Goal: Task Accomplishment & Management: Complete application form

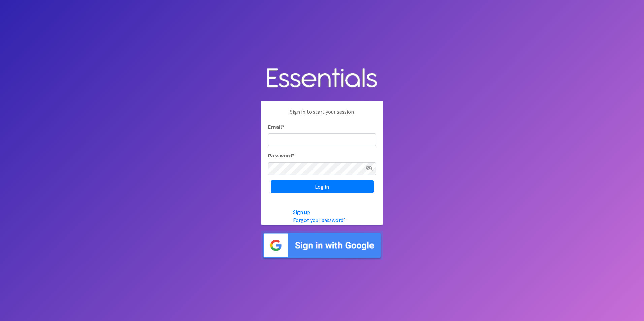
click at [296, 143] on input "Email *" at bounding box center [322, 139] width 108 height 13
type input "[PERSON_NAME][EMAIL_ADDRESS][DOMAIN_NAME]"
click at [296, 143] on input "[PERSON_NAME][EMAIL_ADDRESS][DOMAIN_NAME]" at bounding box center [322, 139] width 108 height 13
click at [276, 185] on input "Log in" at bounding box center [322, 187] width 103 height 13
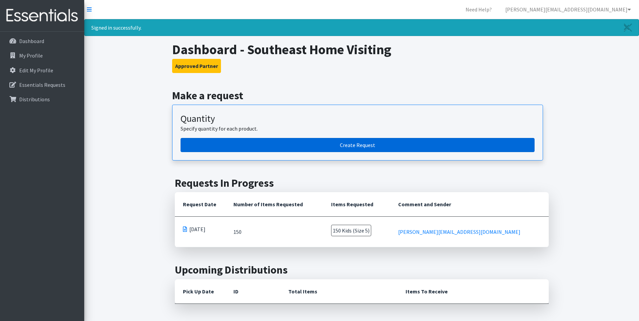
click at [299, 146] on link "Create Request" at bounding box center [358, 145] width 354 height 14
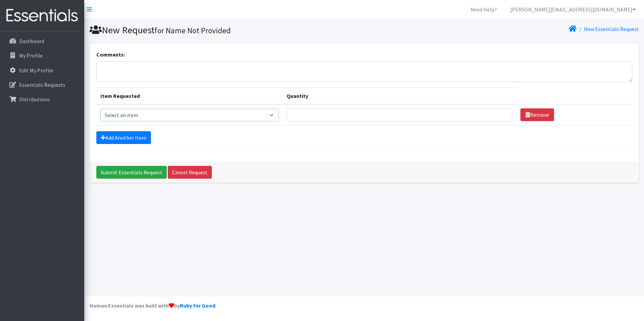
click at [142, 117] on select "Select an item Adult Briefs (x-small) Adult Briefs Large Adult Briefs X-Large A…" at bounding box center [189, 115] width 178 height 13
select select "335"
click at [100, 109] on select "Select an item Adult Briefs (x-small) Adult Briefs Large Adult Briefs X-Large A…" at bounding box center [189, 115] width 178 height 13
click at [338, 111] on input "Quantity" at bounding box center [400, 115] width 226 height 13
type input "400"
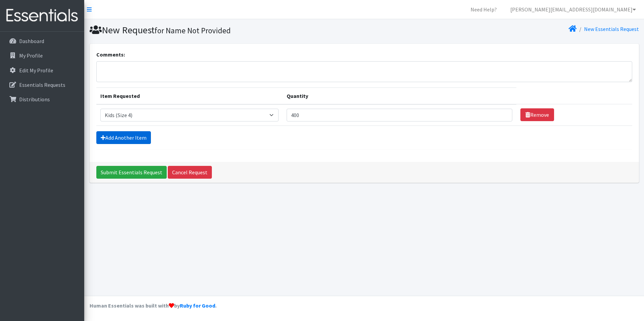
click at [141, 140] on link "Add Another Item" at bounding box center [123, 137] width 55 height 13
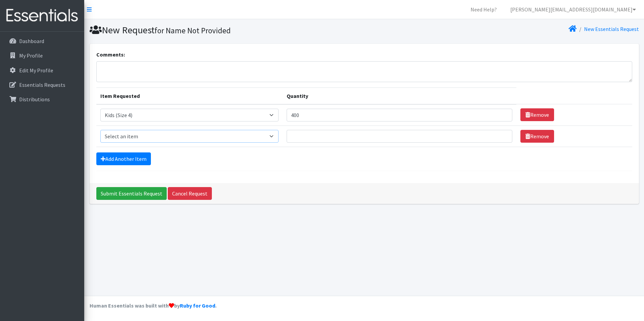
click at [140, 138] on select "Select an item Adult Briefs (x-small) Adult Briefs Large Adult Briefs X-Large A…" at bounding box center [189, 136] width 178 height 13
select select "338"
click at [100, 130] on select "Select an item Adult Briefs (x-small) Adult Briefs Large Adult Briefs X-Large A…" at bounding box center [189, 136] width 178 height 13
click at [296, 140] on input "Quantity" at bounding box center [400, 136] width 226 height 13
type input "200"
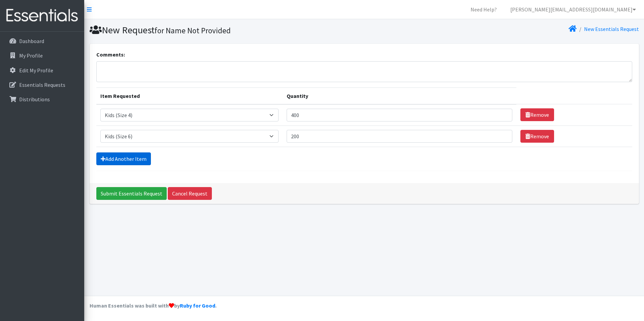
click at [141, 159] on link "Add Another Item" at bounding box center [123, 159] width 55 height 13
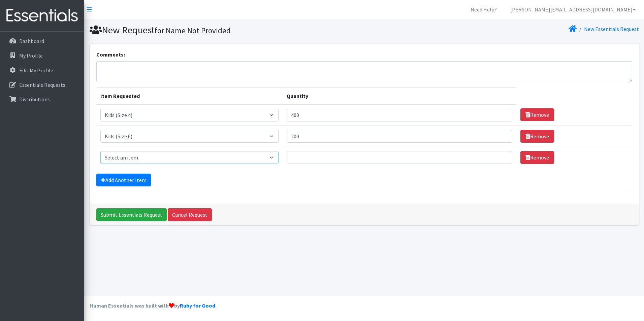
click at [141, 159] on select "Select an item Adult Briefs (x-small) Adult Briefs Large Adult Briefs X-Large A…" at bounding box center [189, 157] width 178 height 13
click at [277, 158] on select "Select an item Adult Briefs (x-small) Adult Briefs Large Adult Briefs X-Large A…" at bounding box center [189, 157] width 178 height 13
click at [277, 116] on select "Select an item Adult Briefs (x-small) Adult Briefs Large Adult Briefs X-Large A…" at bounding box center [189, 115] width 178 height 13
click at [100, 109] on select "Select an item Adult Briefs (x-small) Adult Briefs Large Adult Briefs X-Large A…" at bounding box center [189, 115] width 178 height 13
click at [243, 158] on select "Select an item Adult Briefs (x-small) Adult Briefs Large Adult Briefs X-Large A…" at bounding box center [189, 157] width 178 height 13
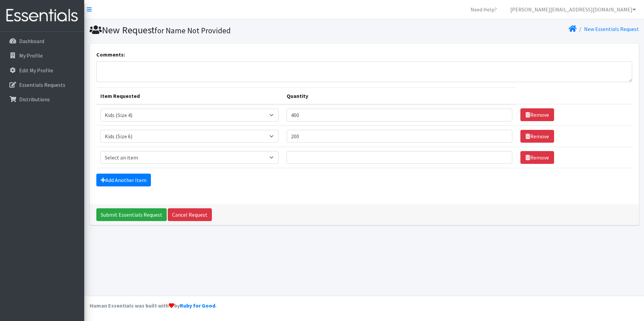
click at [281, 190] on form "Comments: Item Requested Quantity Item Requested Select an item Adult Briefs (x…" at bounding box center [364, 122] width 536 height 142
click at [269, 156] on select "Select an item Adult Briefs (x-small) Adult Briefs Large Adult Briefs X-Large A…" at bounding box center [189, 157] width 178 height 13
click at [289, 195] on div "Comments: Item Requested Quantity Item Requested Select an item Adult Briefs (x…" at bounding box center [364, 124] width 549 height 161
click at [524, 160] on link "Remove" at bounding box center [537, 157] width 34 height 13
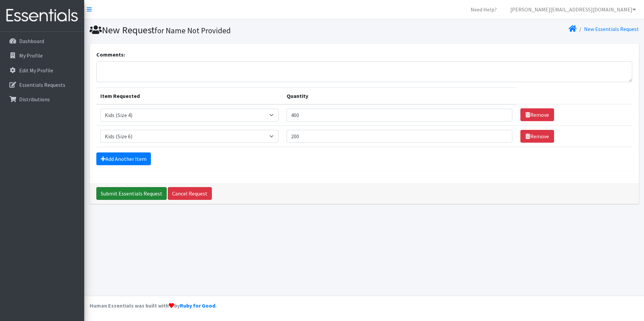
click at [139, 189] on input "Submit Essentials Request" at bounding box center [131, 193] width 70 height 13
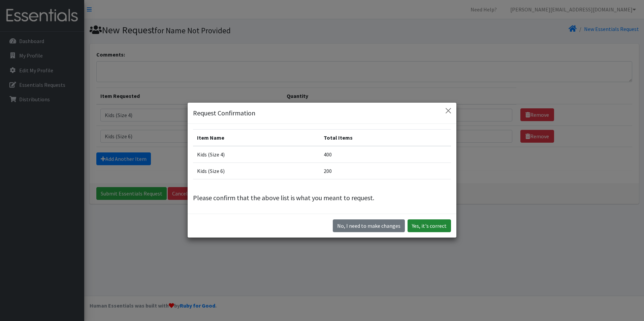
click at [414, 225] on button "Yes, it's correct" at bounding box center [429, 226] width 43 height 13
